Goal: Task Accomplishment & Management: Use online tool/utility

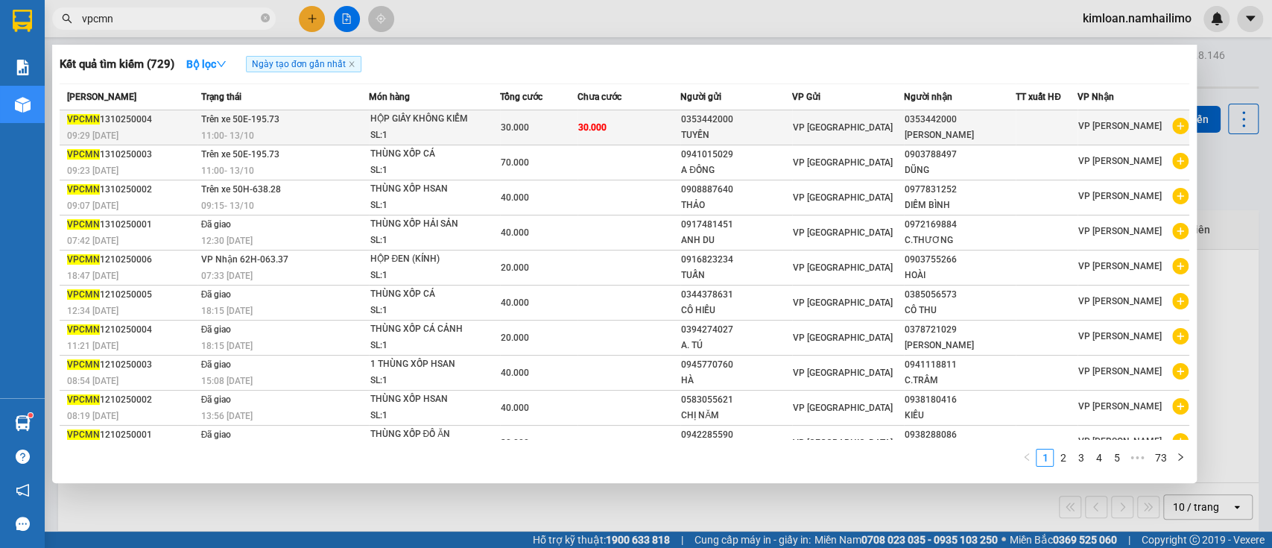
type input "vpcmn"
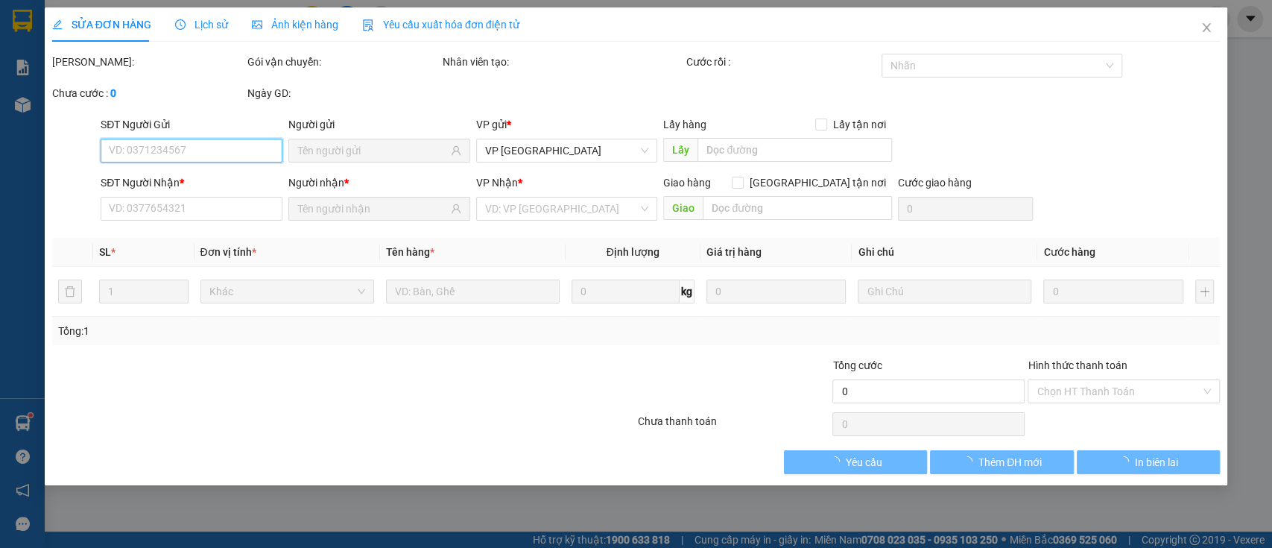
type input "0353442000"
type input "30.000"
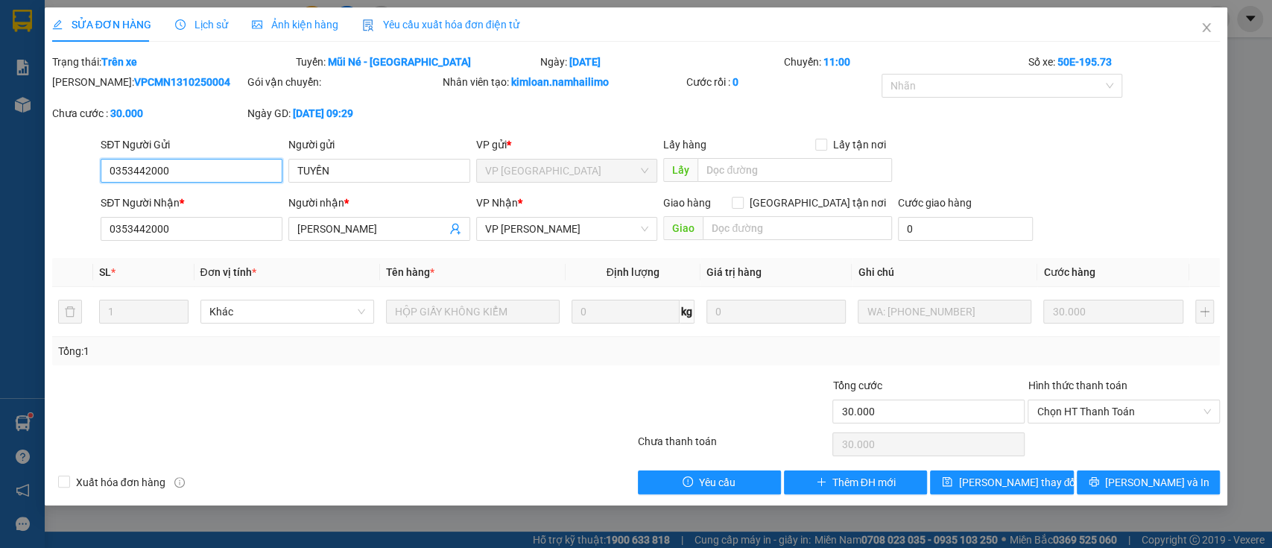
click at [146, 176] on input "0353442000" at bounding box center [192, 171] width 182 height 24
drag, startPoint x: 1170, startPoint y: 472, endPoint x: 1161, endPoint y: 461, distance: 14.2
click at [1173, 472] on button "[PERSON_NAME] và In" at bounding box center [1148, 482] width 143 height 24
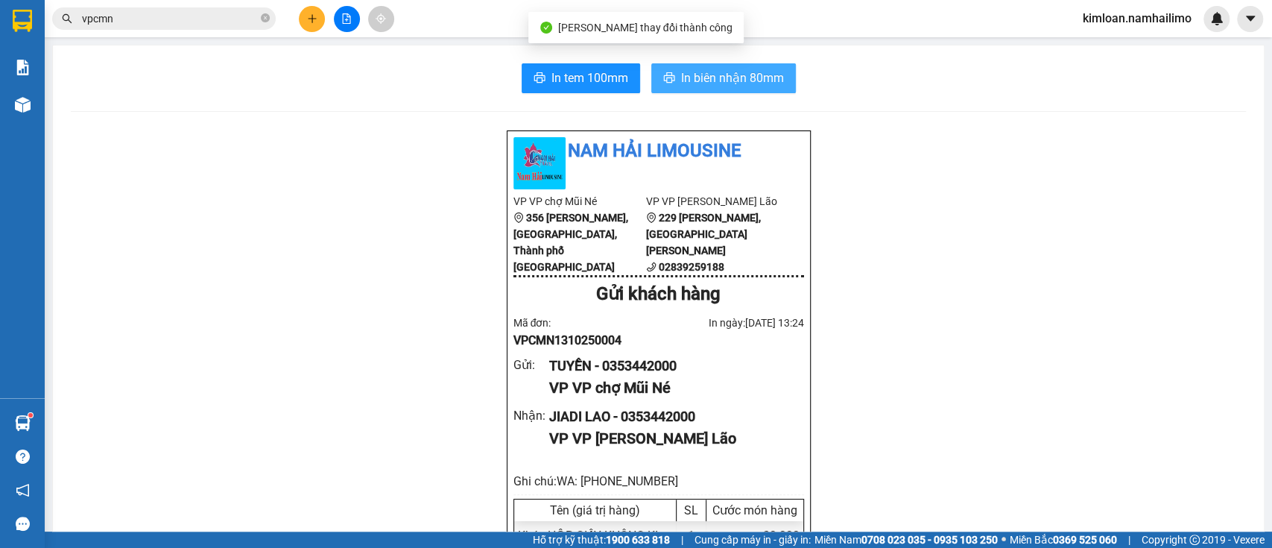
drag, startPoint x: 687, startPoint y: 86, endPoint x: 695, endPoint y: 81, distance: 9.5
click at [690, 86] on span "In biên nhận 80mm" at bounding box center [732, 78] width 103 height 19
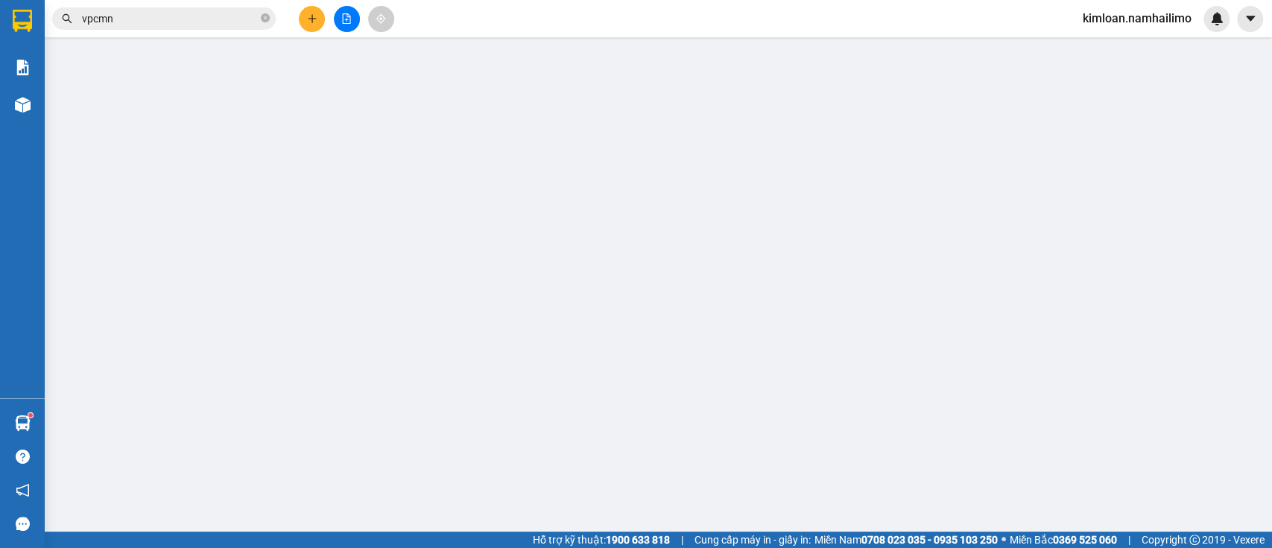
type input "0353442000"
type input "30.000"
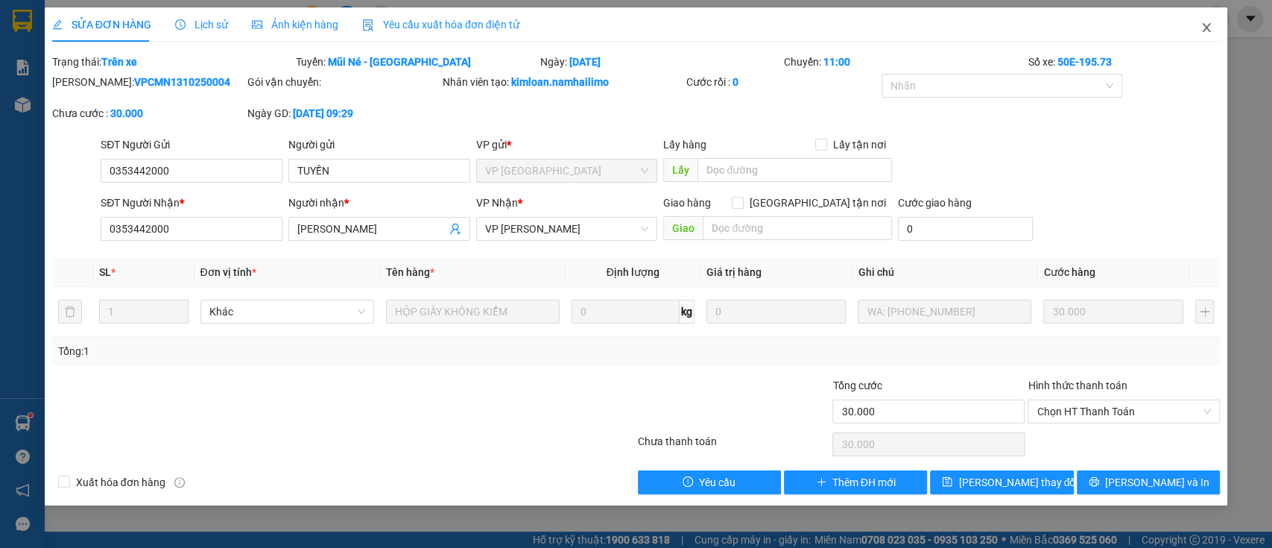
click at [1201, 27] on icon "close" at bounding box center [1207, 28] width 12 height 12
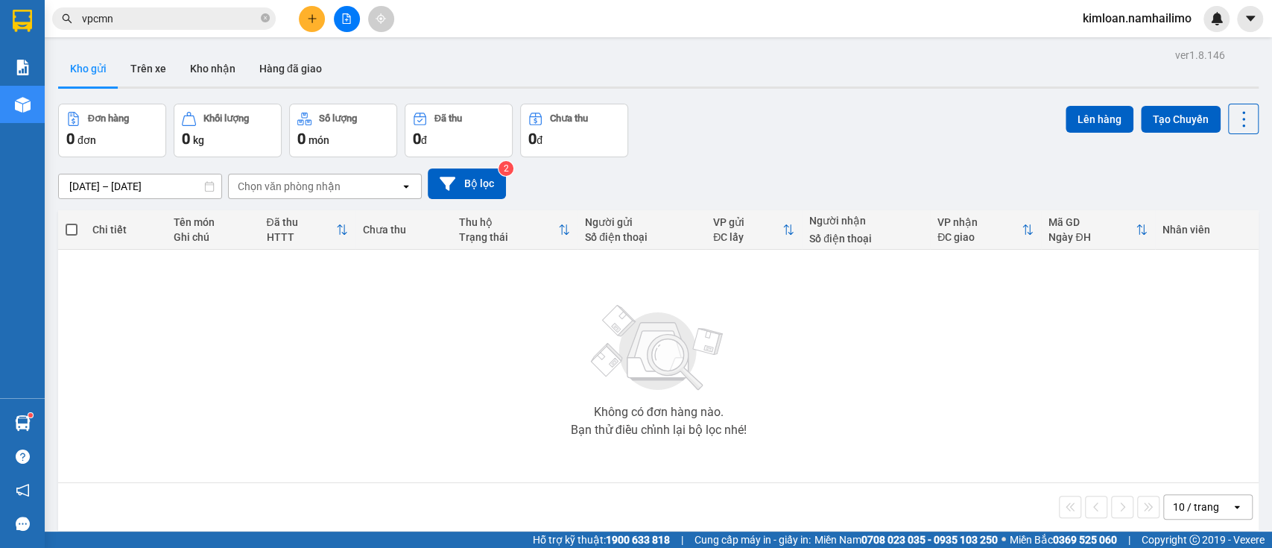
click at [136, 15] on input "vpcmn" at bounding box center [170, 18] width 176 height 16
